Goal: Information Seeking & Learning: Find contact information

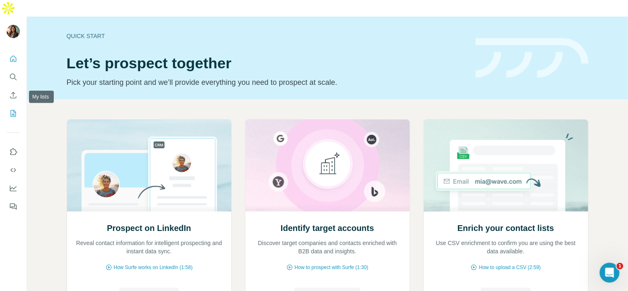
click at [7, 106] on button "My lists" at bounding box center [13, 113] width 13 height 15
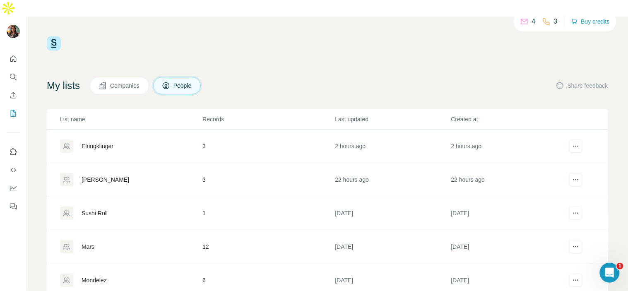
click at [139, 140] on div "Elringklinger" at bounding box center [131, 146] width 142 height 13
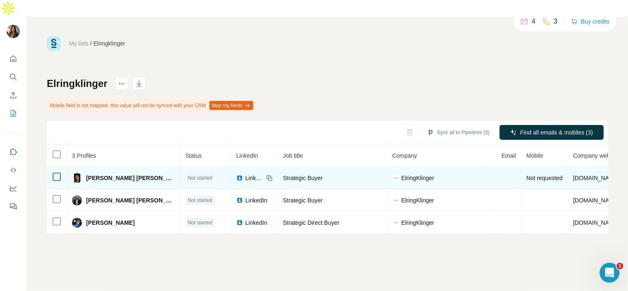
click at [122, 174] on span "[PERSON_NAME] [PERSON_NAME]" at bounding box center [130, 178] width 89 height 8
click at [94, 174] on span "[PERSON_NAME] [PERSON_NAME]" at bounding box center [130, 178] width 89 height 8
drag, startPoint x: 311, startPoint y: 160, endPoint x: 253, endPoint y: 167, distance: 58.0
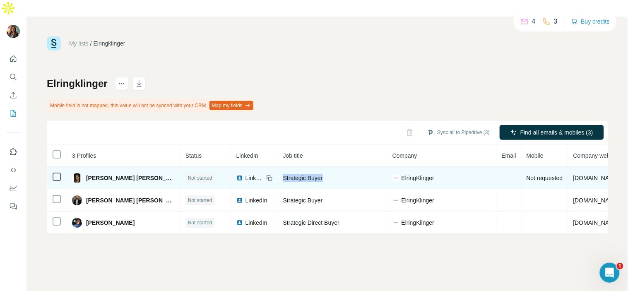
click at [253, 167] on tr "[PERSON_NAME] [PERSON_NAME] Not started LinkedIn Strategic Buyer ElringKlinger …" at bounding box center [387, 178] width 681 height 22
copy span "Strategic Buyer"
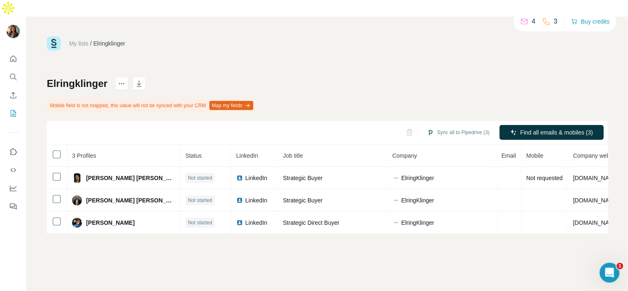
click at [21, 46] on div at bounding box center [13, 130] width 27 height 168
click at [12, 73] on icon "Search" at bounding box center [13, 77] width 8 height 8
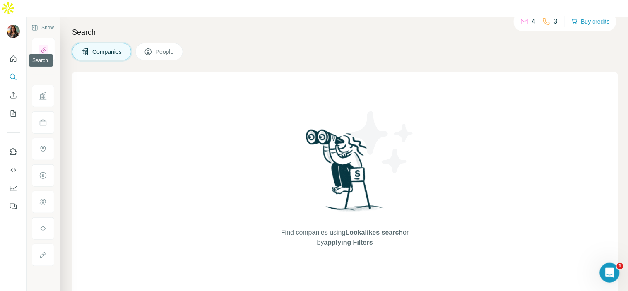
click at [8, 70] on button "Search" at bounding box center [13, 77] width 13 height 15
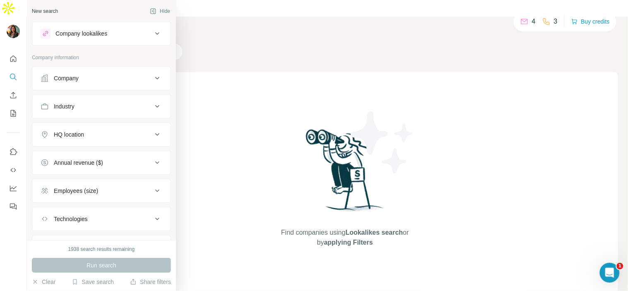
click at [96, 83] on button "Company" at bounding box center [101, 78] width 138 height 20
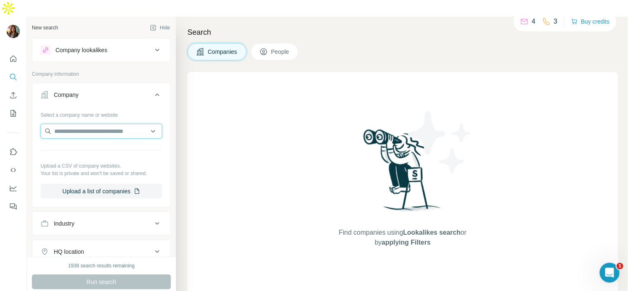
click at [94, 124] on input "text" at bounding box center [102, 131] width 122 height 15
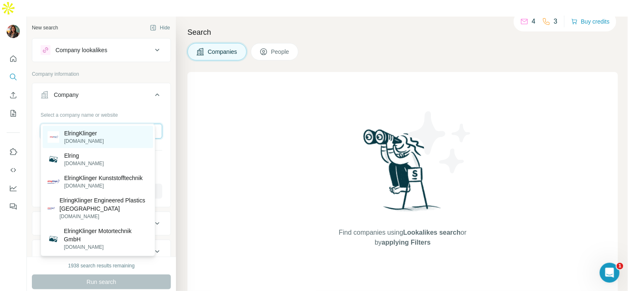
type input "**********"
click at [108, 128] on div "ElringKlinger [DOMAIN_NAME]" at bounding box center [98, 137] width 111 height 22
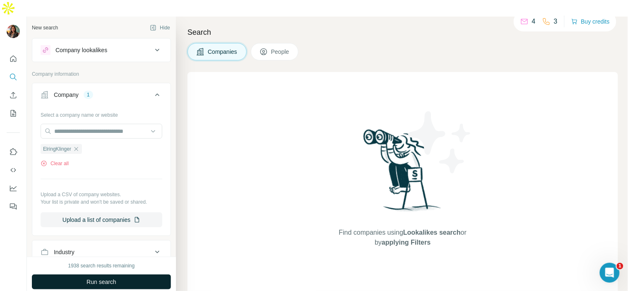
click at [93, 278] on span "Run search" at bounding box center [102, 282] width 30 height 8
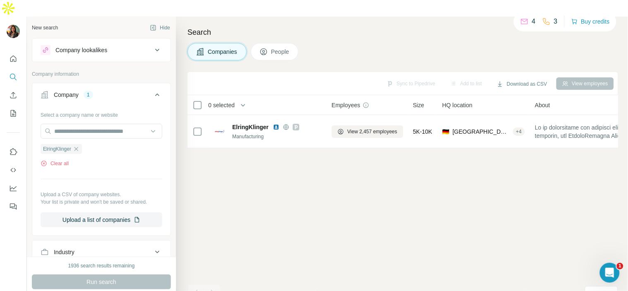
click at [284, 48] on span "People" at bounding box center [280, 52] width 19 height 8
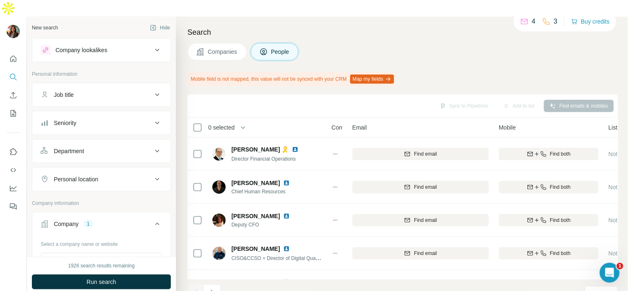
click at [119, 91] on div "Job title" at bounding box center [97, 95] width 112 height 8
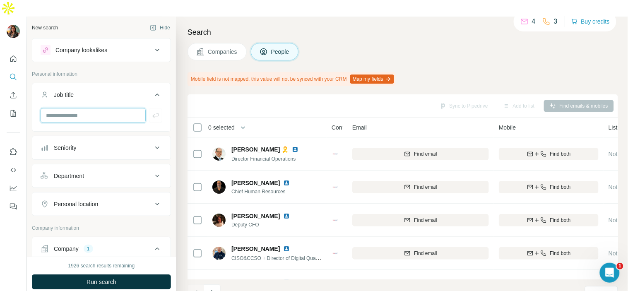
click at [105, 108] on input "text" at bounding box center [93, 115] width 105 height 15
paste input "**********"
type input "**********"
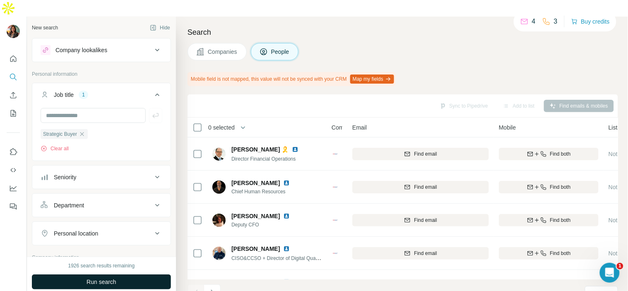
click at [97, 275] on button "Run search" at bounding box center [101, 282] width 139 height 15
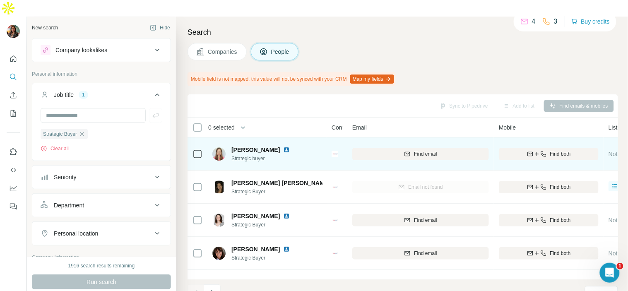
click at [283, 147] on img at bounding box center [286, 150] width 7 height 7
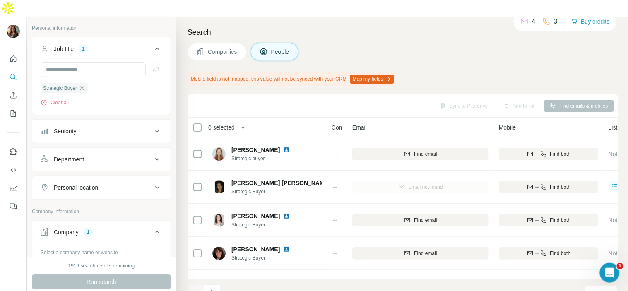
scroll to position [46, 0]
click at [125, 178] on button "Personal location" at bounding box center [101, 187] width 138 height 20
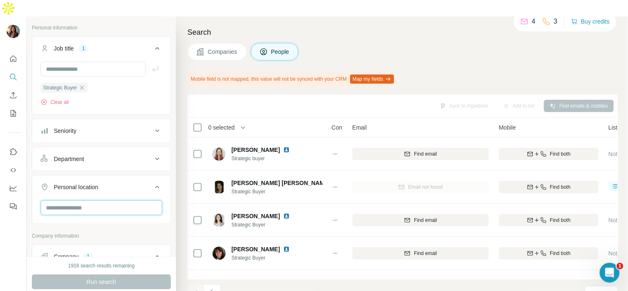
click at [108, 200] on input "text" at bounding box center [102, 207] width 122 height 15
type input "******"
click at [118, 213] on div "🇲🇽 [GEOGRAPHIC_DATA]" at bounding box center [98, 214] width 101 height 10
click at [148, 217] on icon at bounding box center [143, 214] width 10 height 10
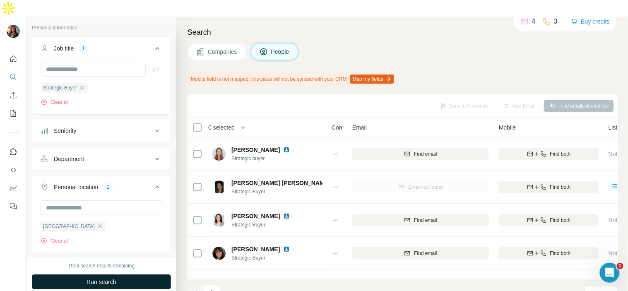
click at [112, 278] on span "Run search" at bounding box center [102, 282] width 30 height 8
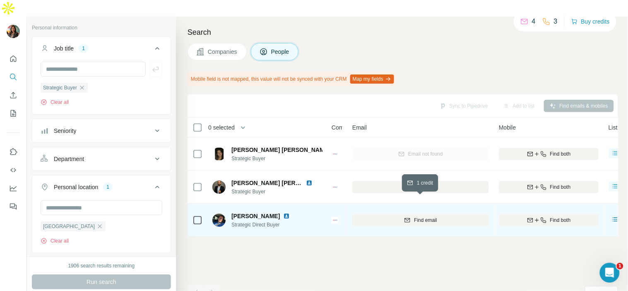
click at [466, 217] on div "Find email" at bounding box center [420, 220] width 137 height 7
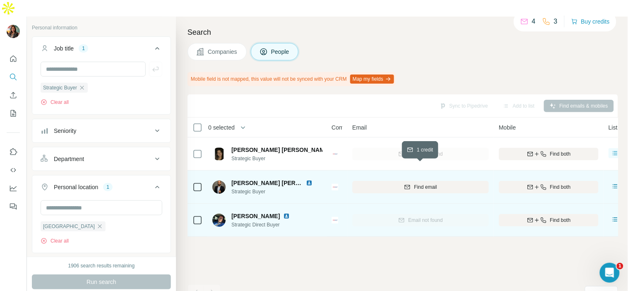
click at [439, 183] on div "Find email" at bounding box center [420, 186] width 137 height 7
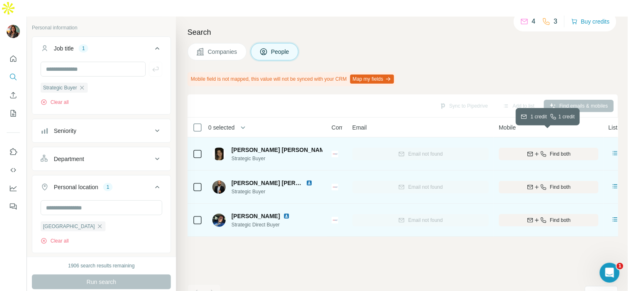
click at [555, 150] on span "Find both" at bounding box center [560, 153] width 21 height 7
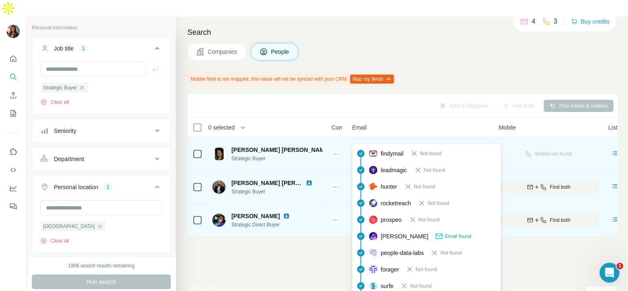
drag, startPoint x: 458, startPoint y: 136, endPoint x: 364, endPoint y: 138, distance: 94.5
click at [364, 142] on div "[PERSON_NAME][EMAIL_ADDRESS][PERSON_NAME][DOMAIN_NAME]" at bounding box center [420, 153] width 137 height 23
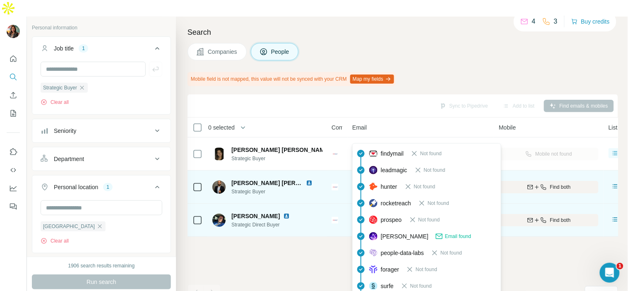
copy span "[PERSON_NAME][EMAIL_ADDRESS][PERSON_NAME][DOMAIN_NAME]"
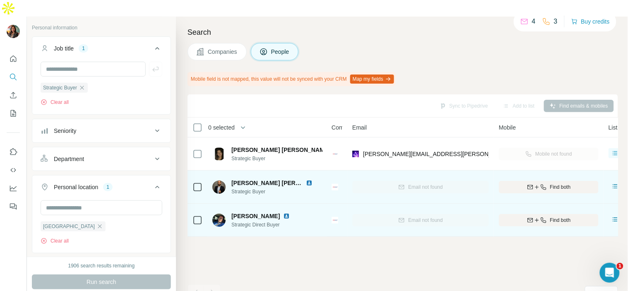
click at [344, 251] on div "Sync to Pipedrive Add to list Find emails & mobiles 0 selected People Company E…" at bounding box center [403, 200] width 431 height 213
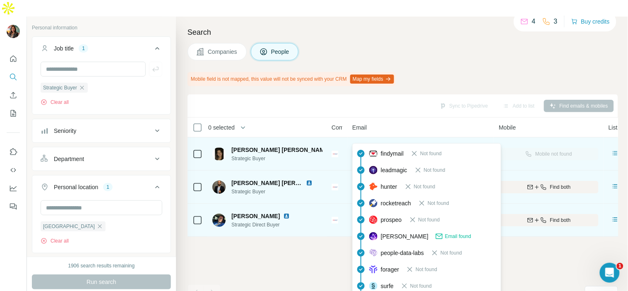
drag, startPoint x: 453, startPoint y: 135, endPoint x: 362, endPoint y: 139, distance: 90.8
click at [362, 142] on div "[PERSON_NAME][EMAIL_ADDRESS][PERSON_NAME][DOMAIN_NAME]" at bounding box center [420, 153] width 137 height 23
copy span "[PERSON_NAME][EMAIL_ADDRESS][PERSON_NAME][DOMAIN_NAME]"
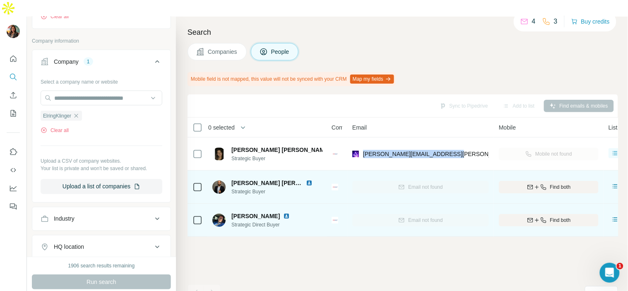
scroll to position [271, 0]
click at [79, 112] on icon "button" at bounding box center [76, 115] width 7 height 7
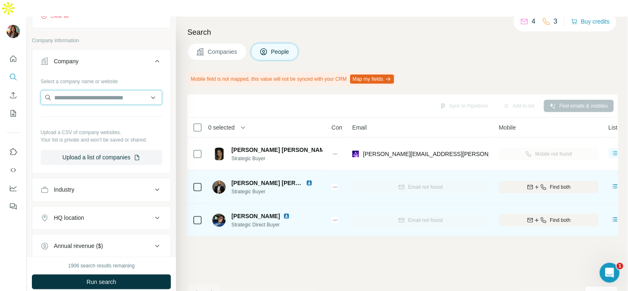
click at [88, 90] on input "text" at bounding box center [102, 97] width 122 height 15
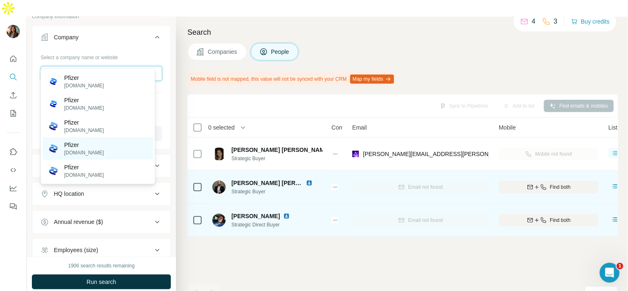
scroll to position [295, 0]
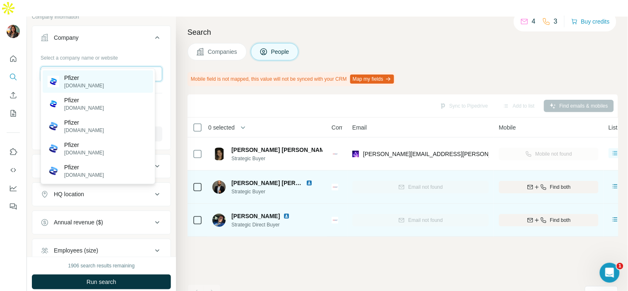
type input "******"
click at [96, 80] on div "Pfizer [DOMAIN_NAME]" at bounding box center [98, 81] width 111 height 22
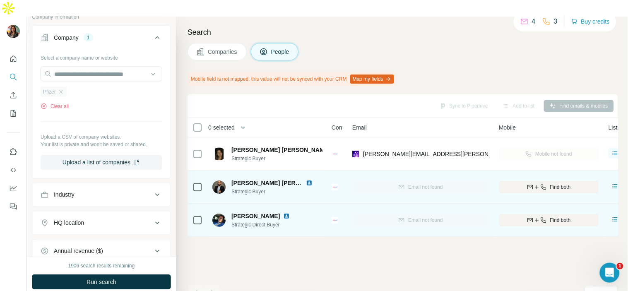
click at [61, 87] on div "Pfizer" at bounding box center [54, 92] width 26 height 10
click at [61, 89] on icon "button" at bounding box center [61, 92] width 7 height 7
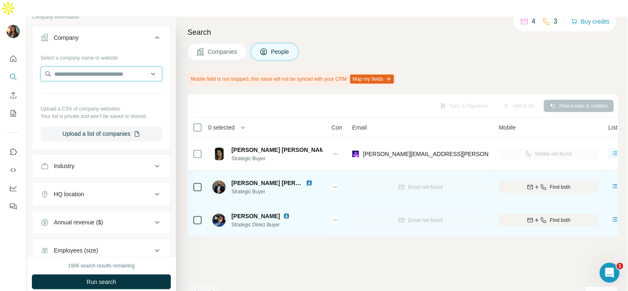
click at [54, 67] on input "text" at bounding box center [102, 74] width 122 height 15
type input "**********"
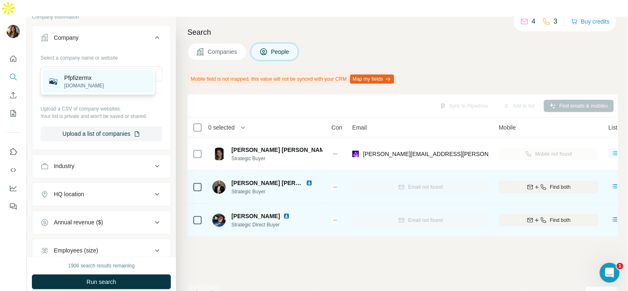
click at [84, 78] on p "Pfpfizermx" at bounding box center [84, 78] width 40 height 8
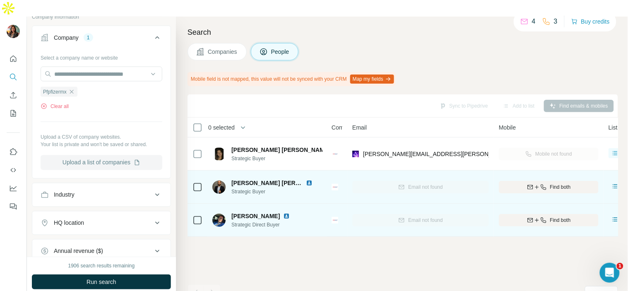
scroll to position [337, 0]
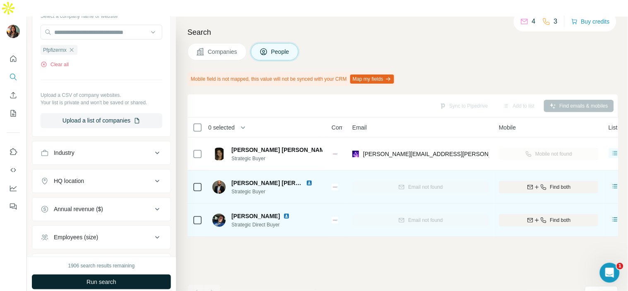
click at [103, 278] on span "Run search" at bounding box center [102, 282] width 30 height 8
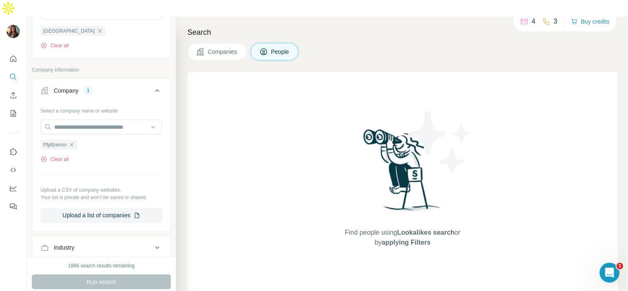
scroll to position [242, 0]
click at [75, 141] on icon "button" at bounding box center [71, 144] width 7 height 7
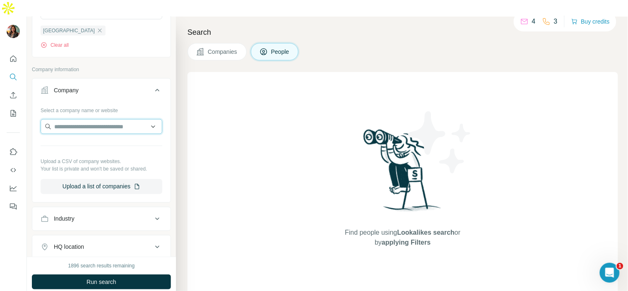
click at [72, 119] on input "text" at bounding box center [102, 126] width 122 height 15
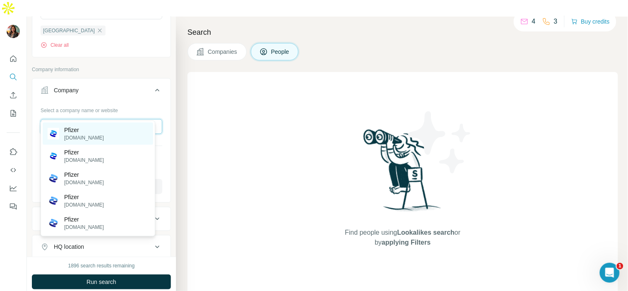
type input "******"
click at [86, 131] on p "Pfizer" at bounding box center [84, 130] width 40 height 8
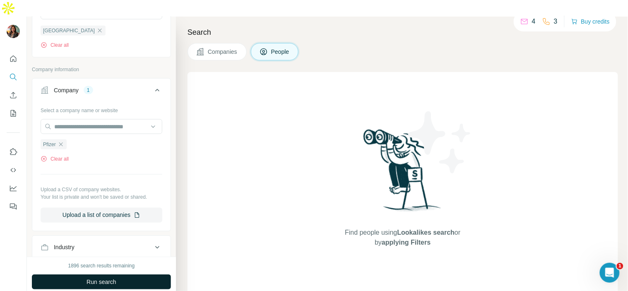
click at [92, 278] on span "Run search" at bounding box center [102, 282] width 30 height 8
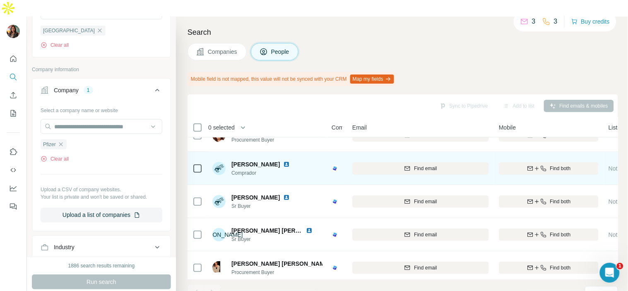
scroll to position [28, 0]
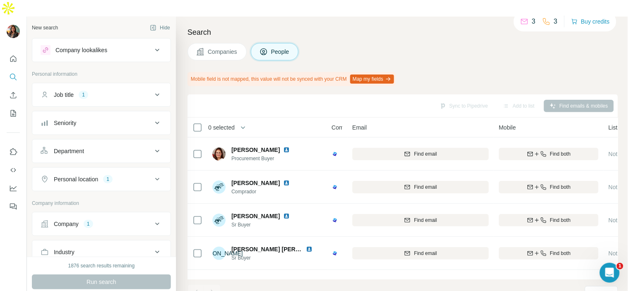
click at [142, 91] on div "Job title 1" at bounding box center [97, 95] width 112 height 8
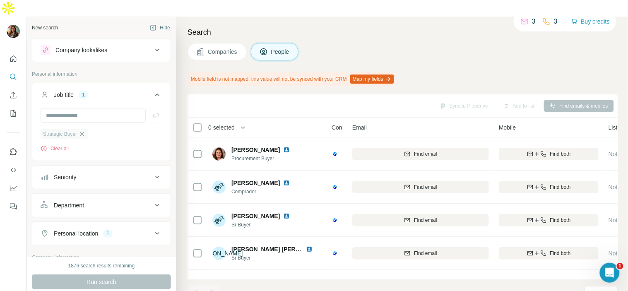
click at [85, 131] on icon "button" at bounding box center [82, 134] width 7 height 7
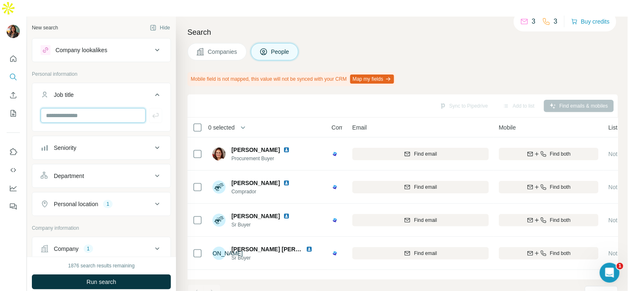
click at [94, 108] on input "text" at bounding box center [93, 115] width 105 height 15
type input "*****"
click at [149, 108] on button "button" at bounding box center [155, 115] width 13 height 15
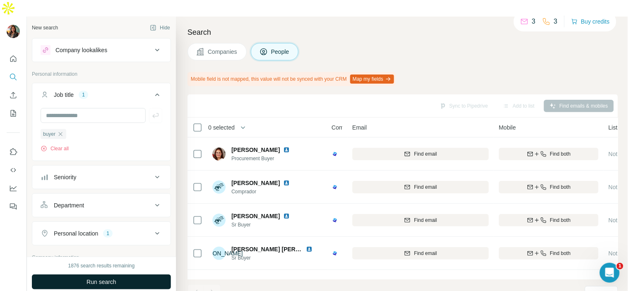
click at [127, 275] on button "Run search" at bounding box center [101, 282] width 139 height 15
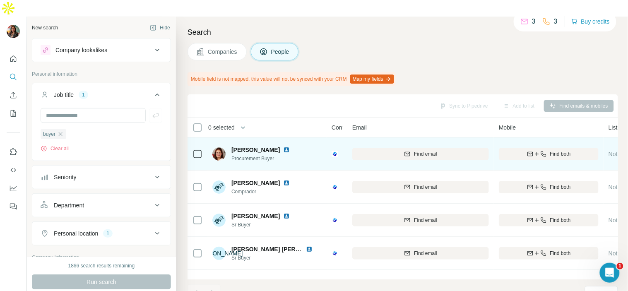
click at [283, 147] on img at bounding box center [286, 150] width 7 height 7
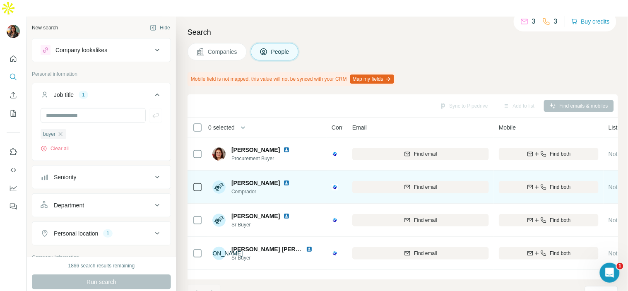
click at [288, 180] on img at bounding box center [286, 183] width 7 height 7
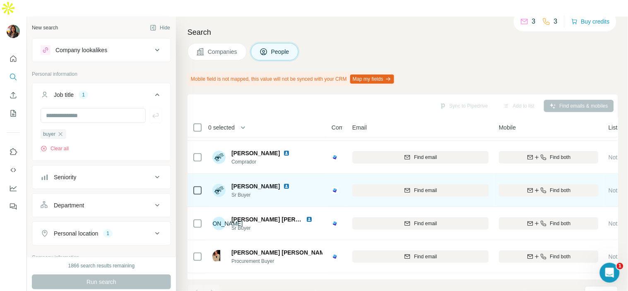
scroll to position [46, 0]
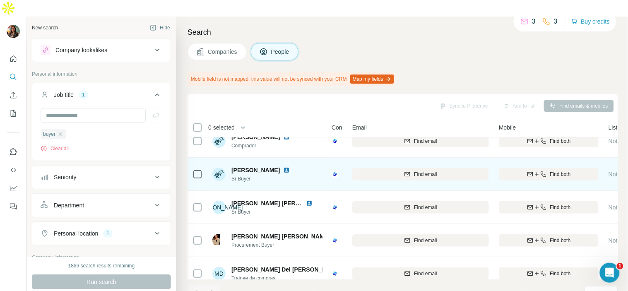
click at [290, 167] on img at bounding box center [286, 170] width 7 height 7
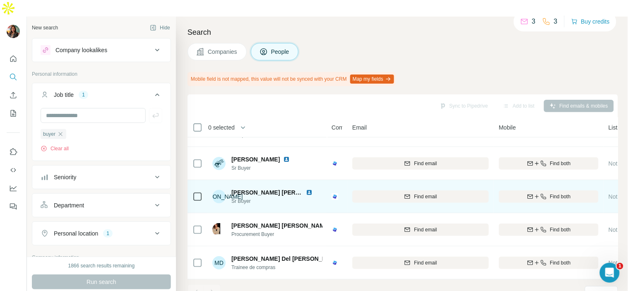
scroll to position [61, 0]
click at [309, 189] on img at bounding box center [309, 192] width 7 height 7
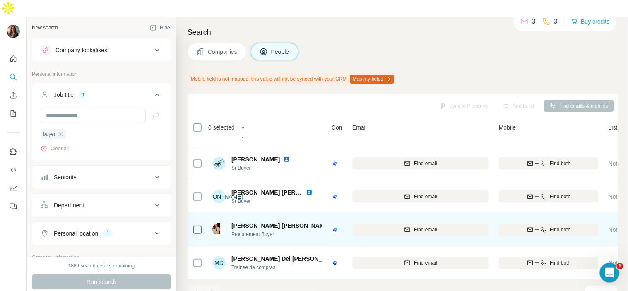
click at [334, 222] on img at bounding box center [337, 225] width 7 height 7
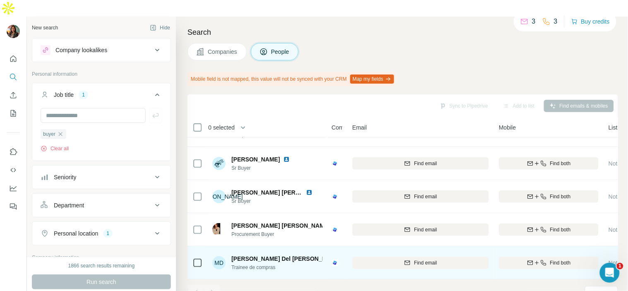
click at [344, 256] on img at bounding box center [347, 259] width 7 height 7
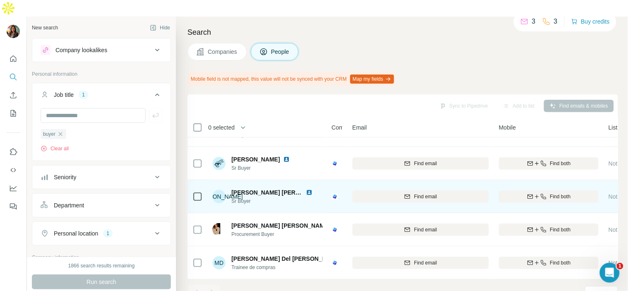
scroll to position [0, 0]
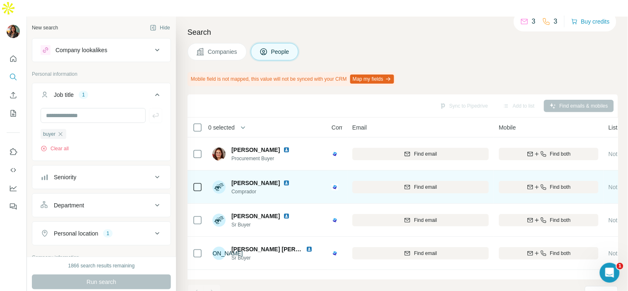
drag, startPoint x: 287, startPoint y: 162, endPoint x: 287, endPoint y: 167, distance: 5.4
click at [287, 179] on div "[PERSON_NAME]" at bounding box center [266, 183] width 68 height 8
click at [287, 180] on img at bounding box center [286, 183] width 7 height 7
